Goal: Navigation & Orientation: Find specific page/section

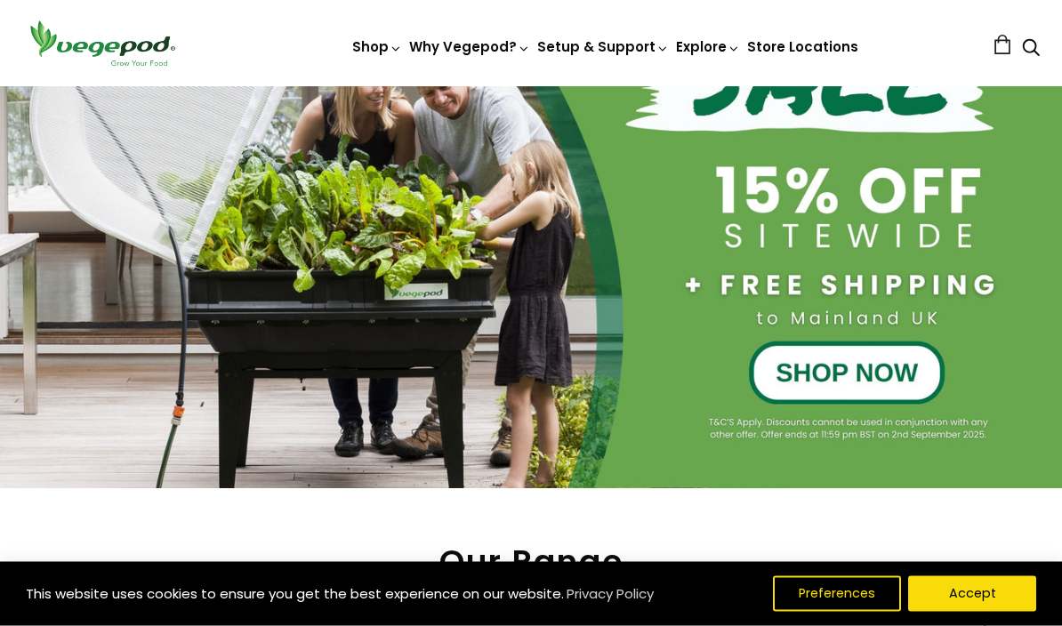
scroll to position [277, 0]
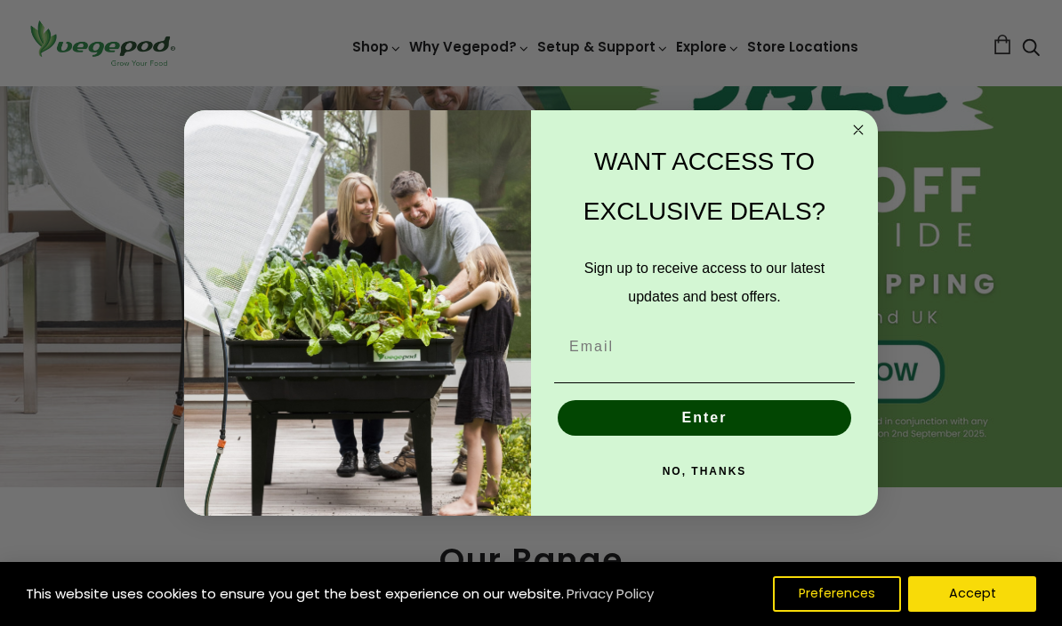
click at [851, 140] on circle "Close dialog" at bounding box center [859, 129] width 20 height 20
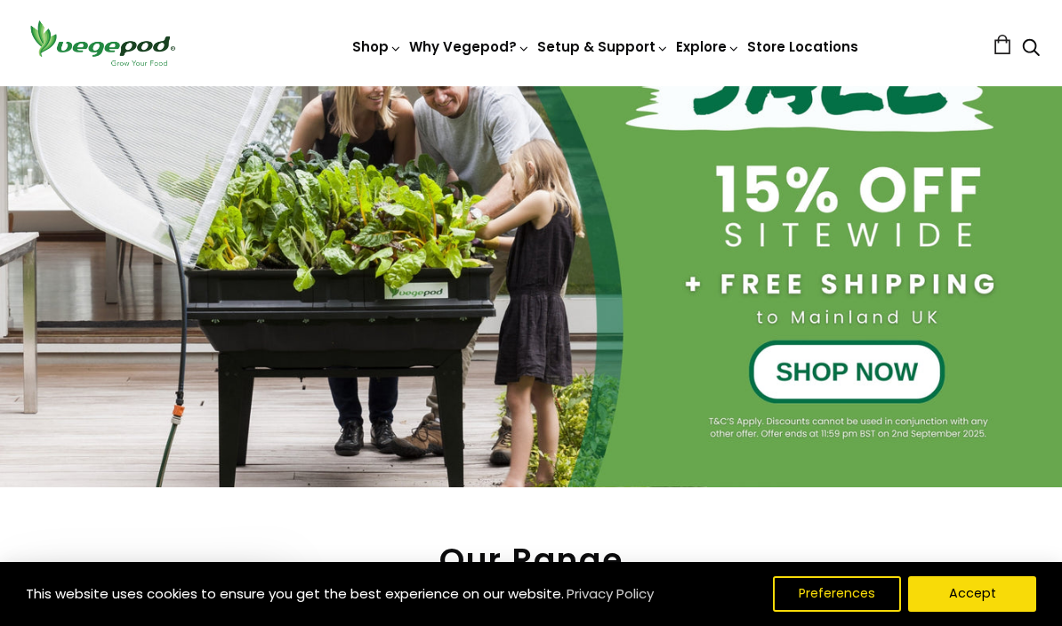
click at [840, 377] on div at bounding box center [531, 169] width 1062 height 637
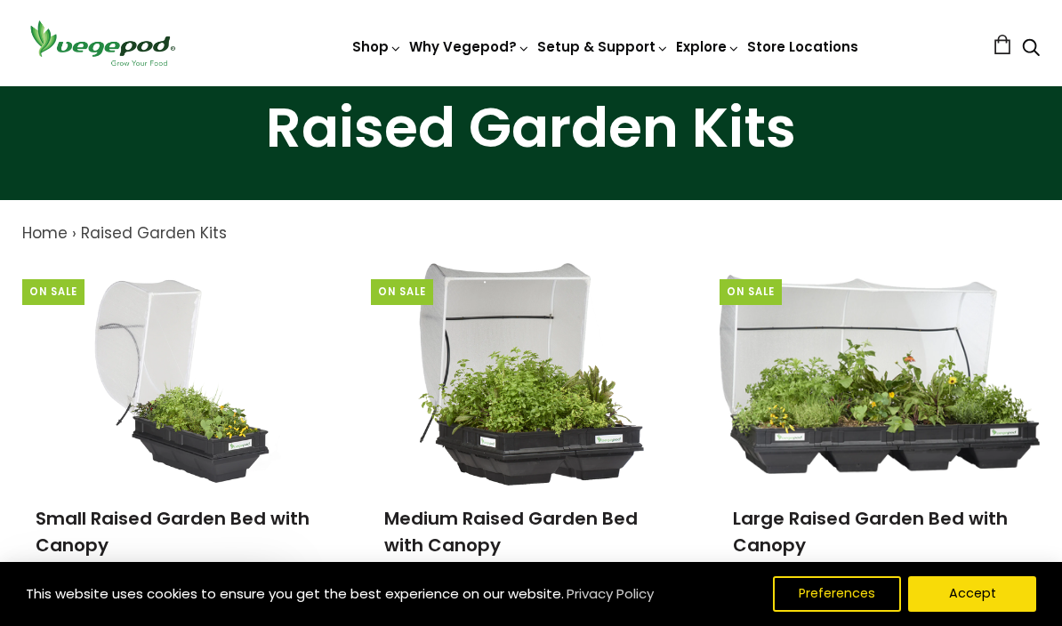
scroll to position [111, 0]
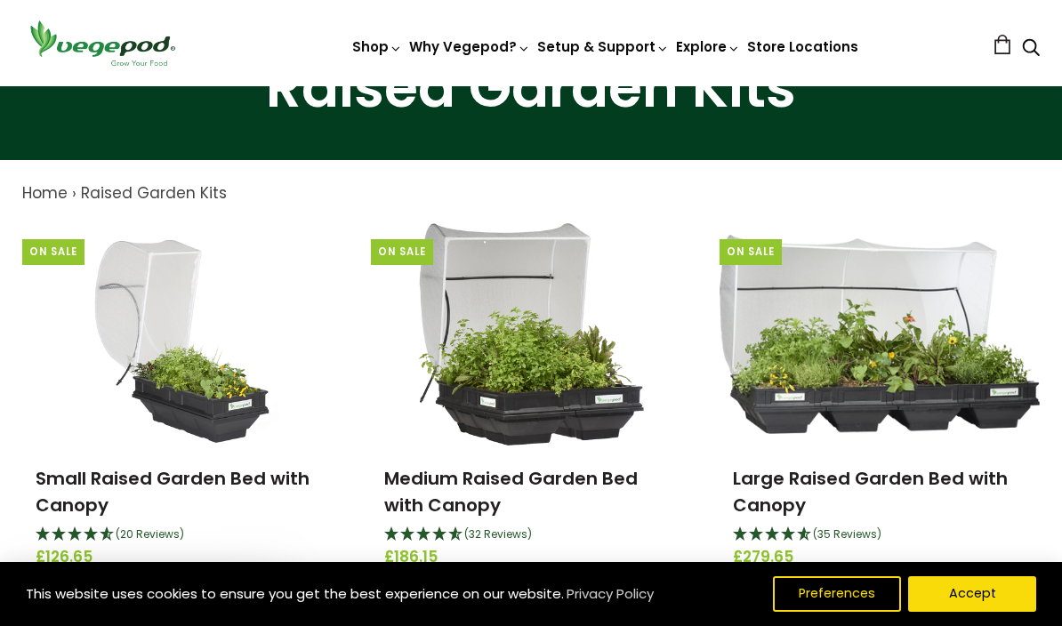
click at [531, 86] on span "VegeBag" at bounding box center [531, 86] width 0 height 0
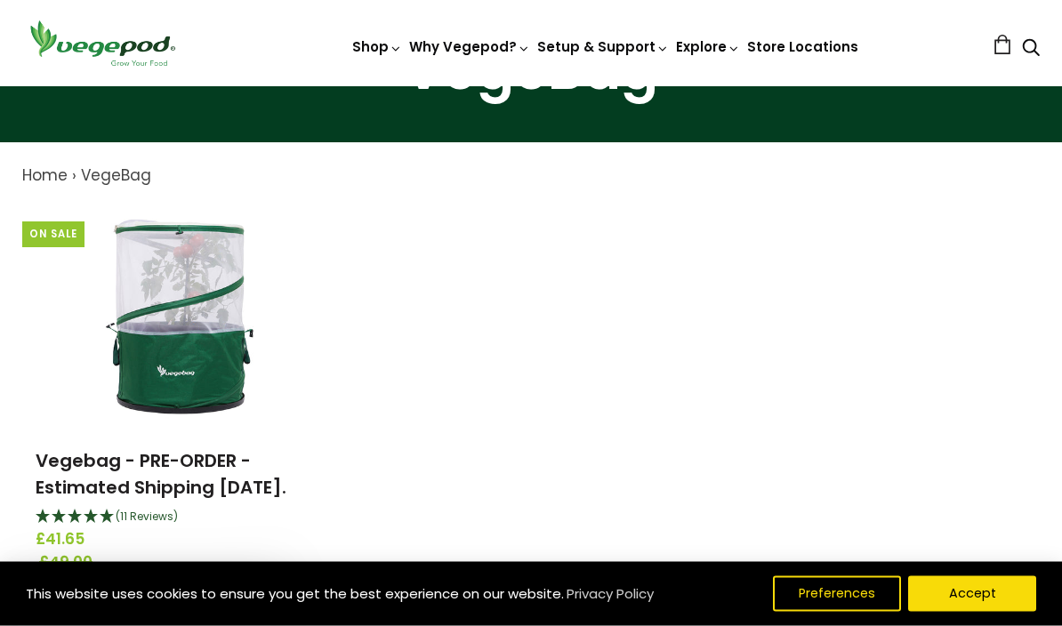
scroll to position [142, 0]
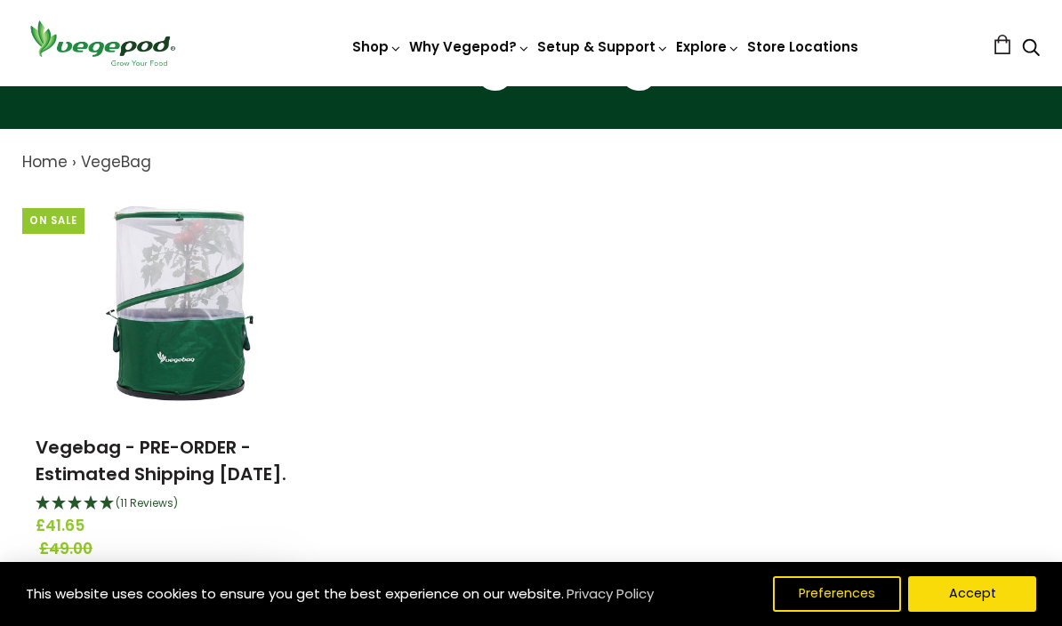
click at [531, 86] on img at bounding box center [531, 86] width 0 height 0
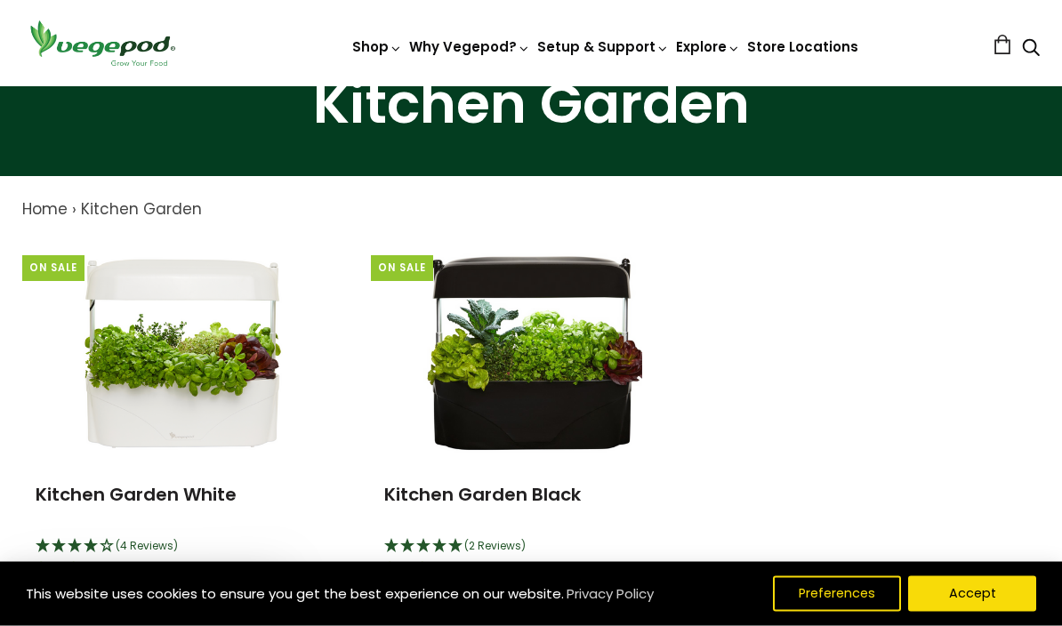
scroll to position [95, 0]
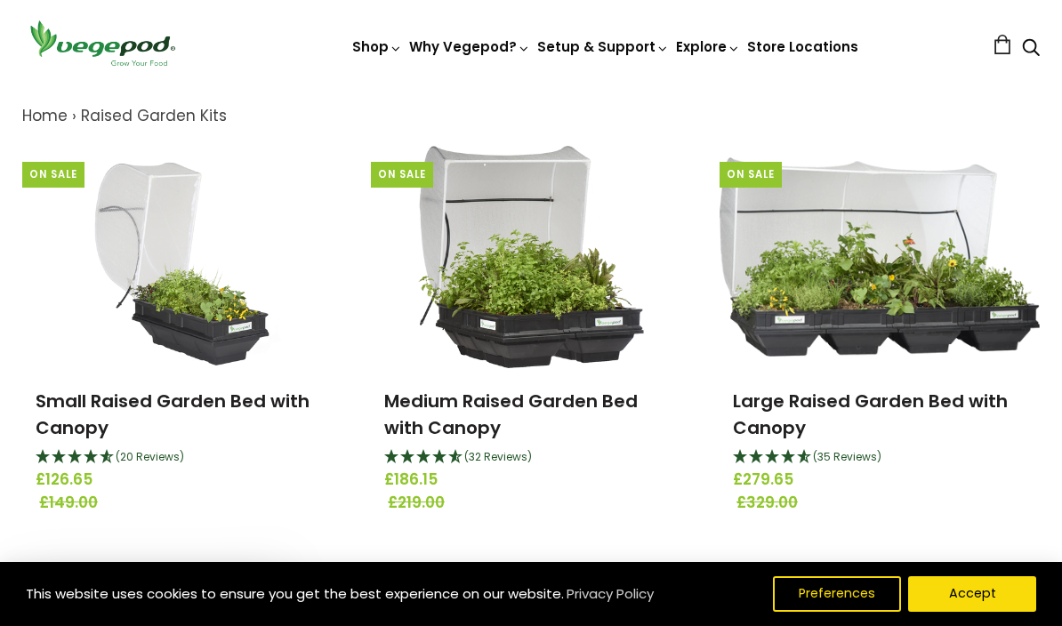
click at [350, 41] on ul "Shop Vegepod Bundles Vegepods Stands & Trolleys Kitchen Garden Accessories & Ot…" at bounding box center [605, 47] width 775 height 20
click at [531, 86] on img at bounding box center [531, 86] width 0 height 0
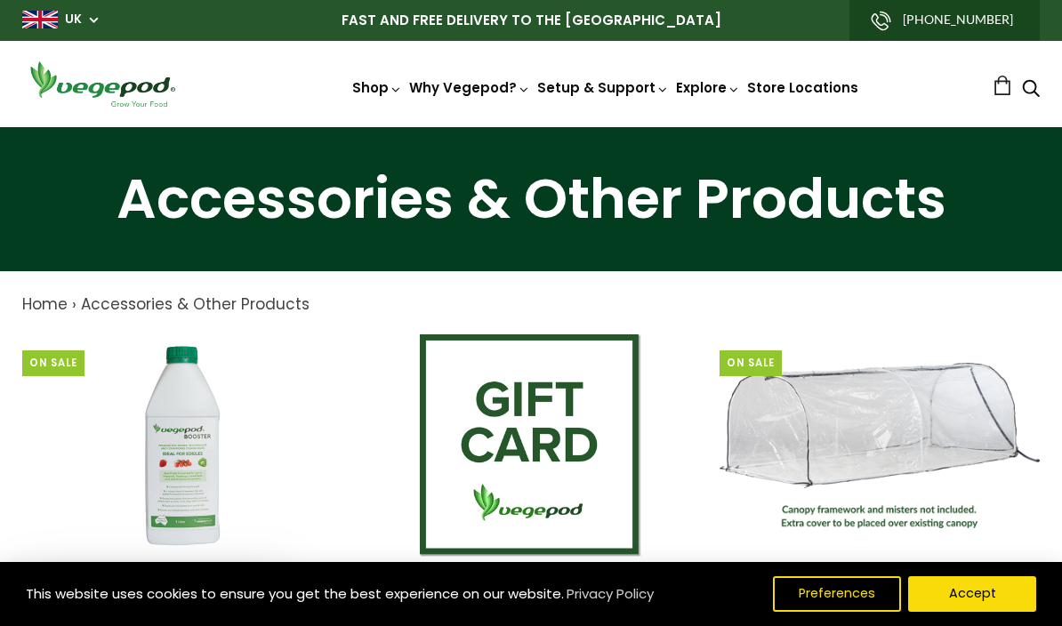
click at [531, 127] on img at bounding box center [531, 127] width 0 height 0
